Goal: Task Accomplishment & Management: Manage account settings

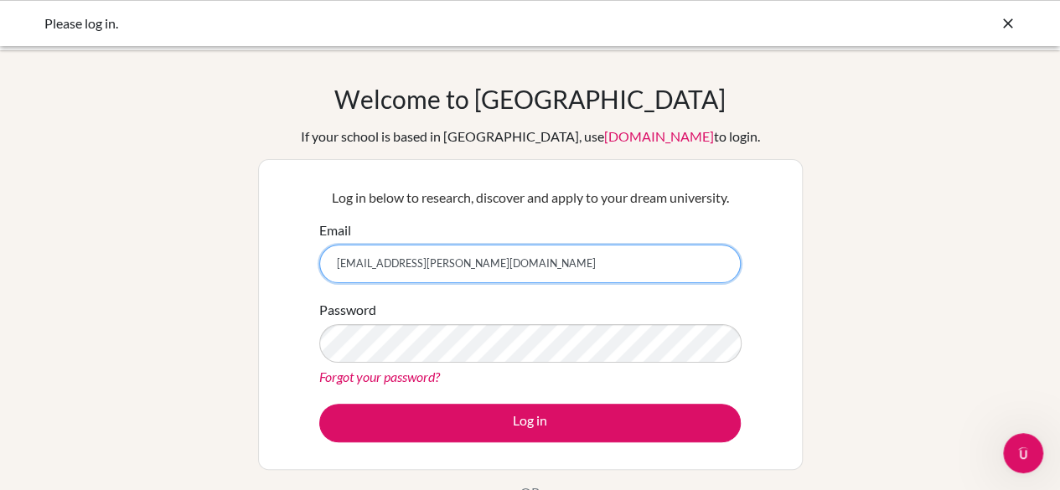
type input "[EMAIL_ADDRESS][PERSON_NAME][DOMAIN_NAME]"
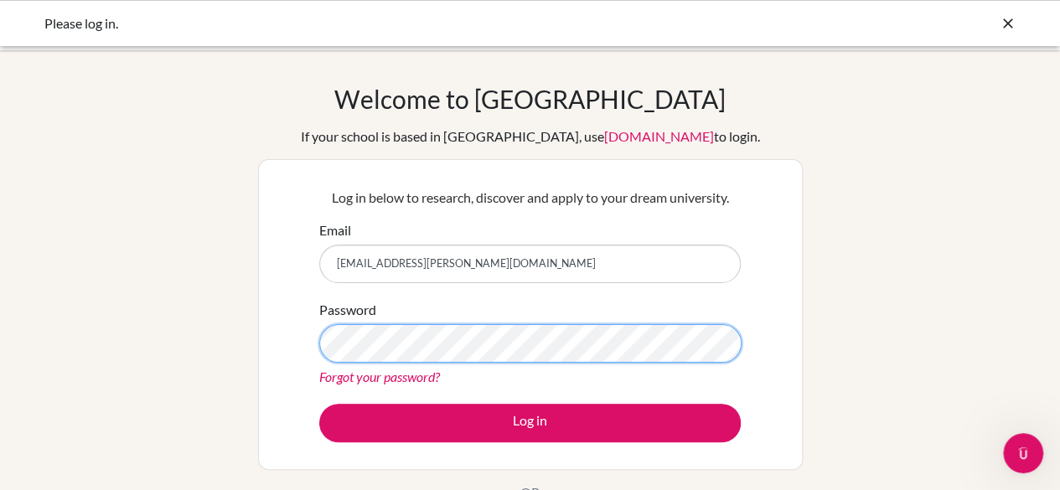
click at [319, 404] on button "Log in" at bounding box center [529, 423] width 421 height 39
